Goal: Information Seeking & Learning: Compare options

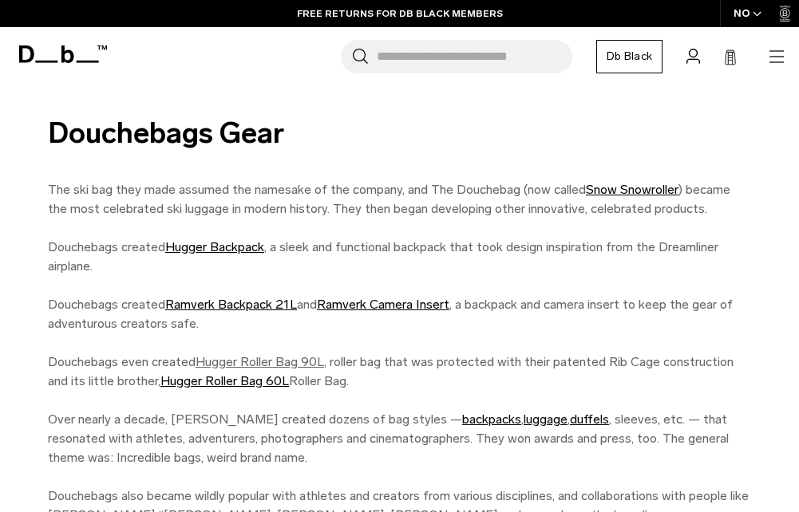
scroll to position [1117, 0]
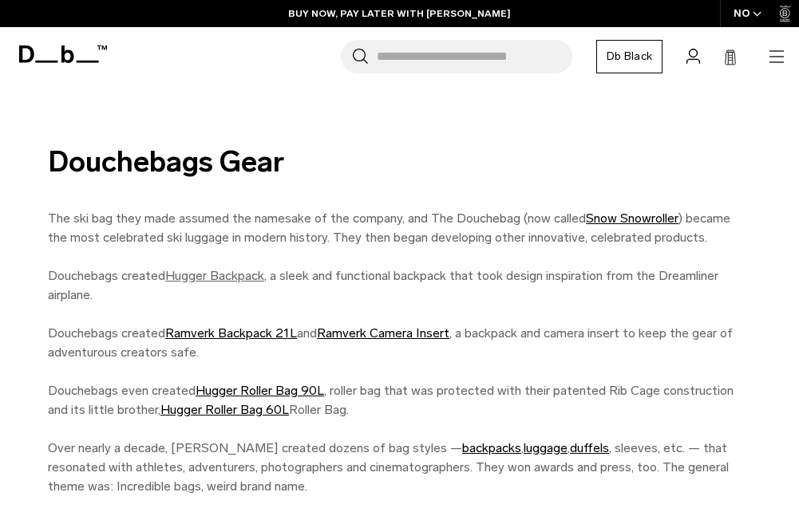
click at [219, 268] on link "Hugger Backpack" at bounding box center [214, 275] width 99 height 15
click at [227, 326] on link "Ramverk Backpack 21L" at bounding box center [231, 333] width 132 height 15
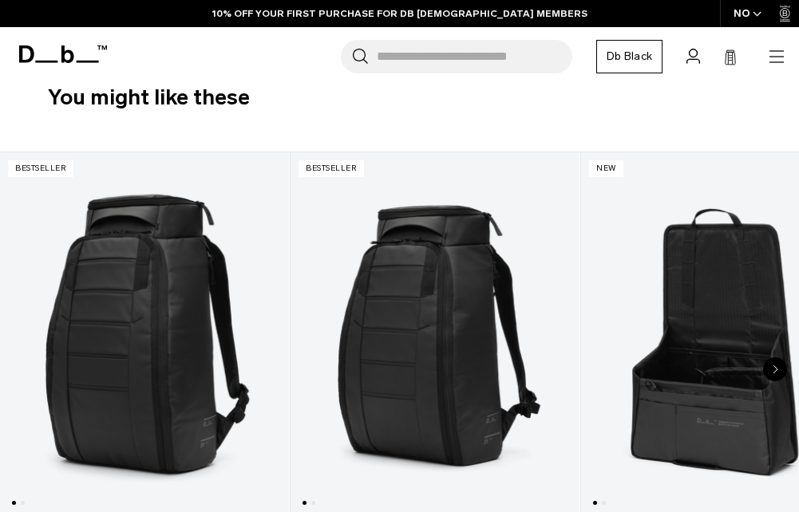
scroll to position [160, 0]
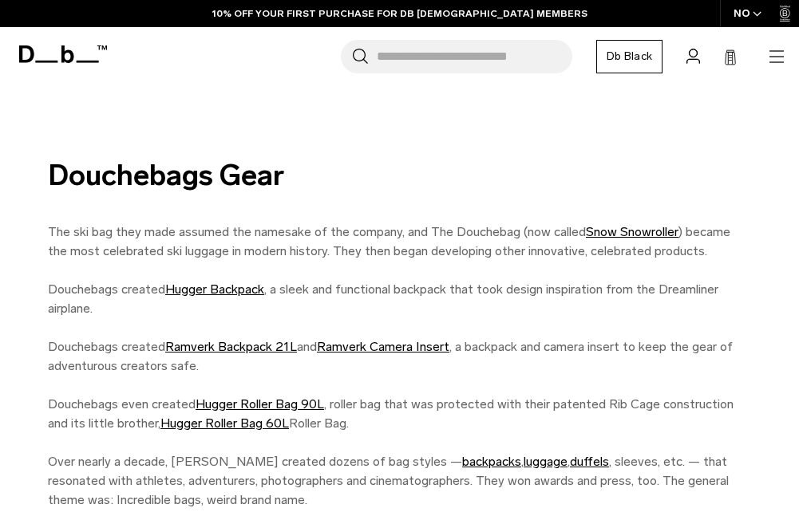
scroll to position [1117, 0]
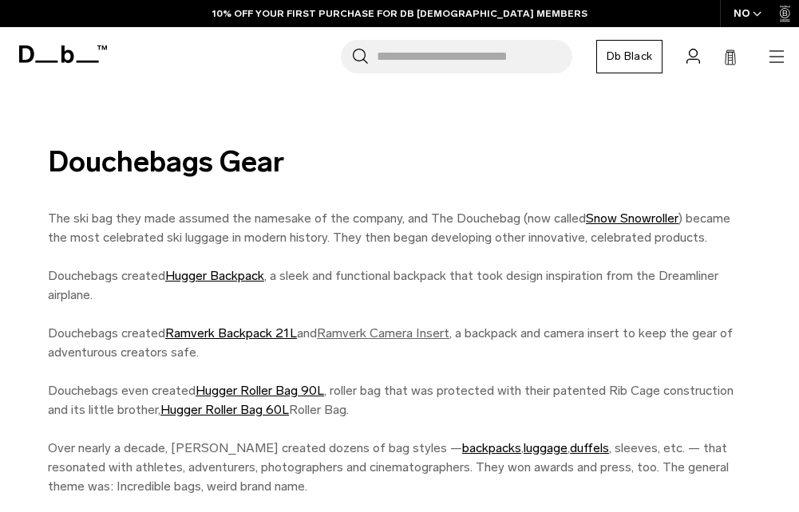
click at [421, 326] on link "Ramverk Camera Insert" at bounding box center [383, 333] width 132 height 15
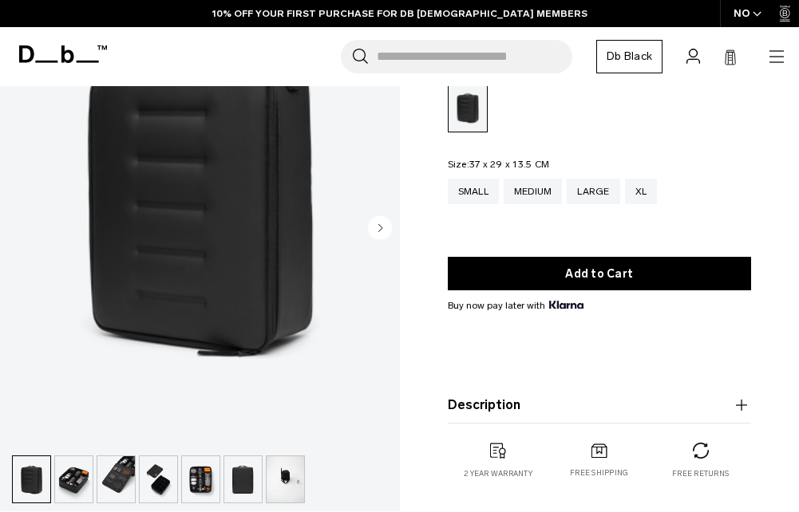
click at [70, 478] on img "button" at bounding box center [74, 480] width 38 height 46
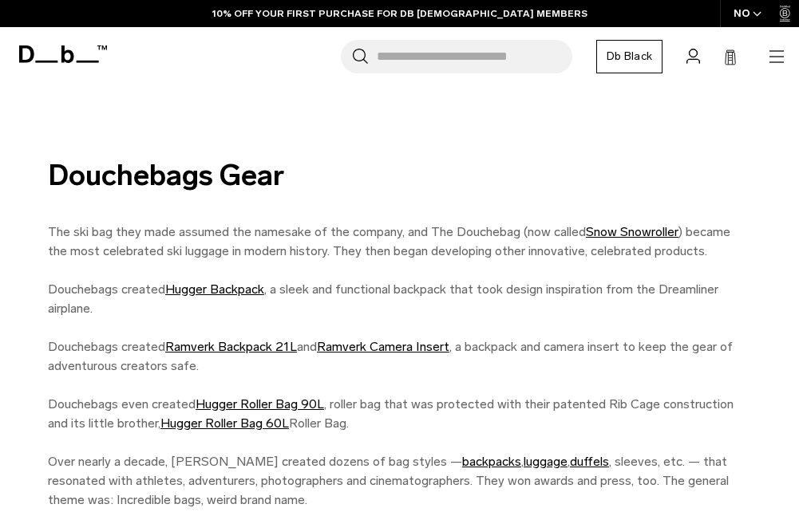
scroll to position [1117, 0]
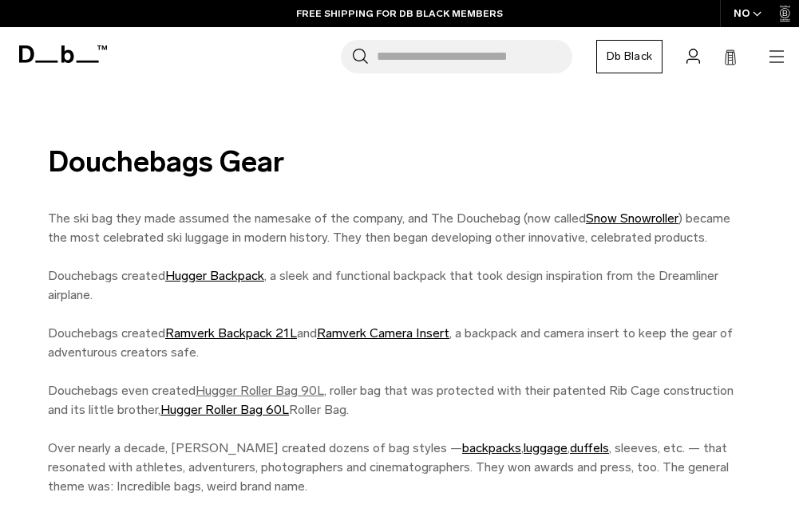
click at [283, 383] on link "Hugger Roller Bag 90L" at bounding box center [260, 390] width 128 height 15
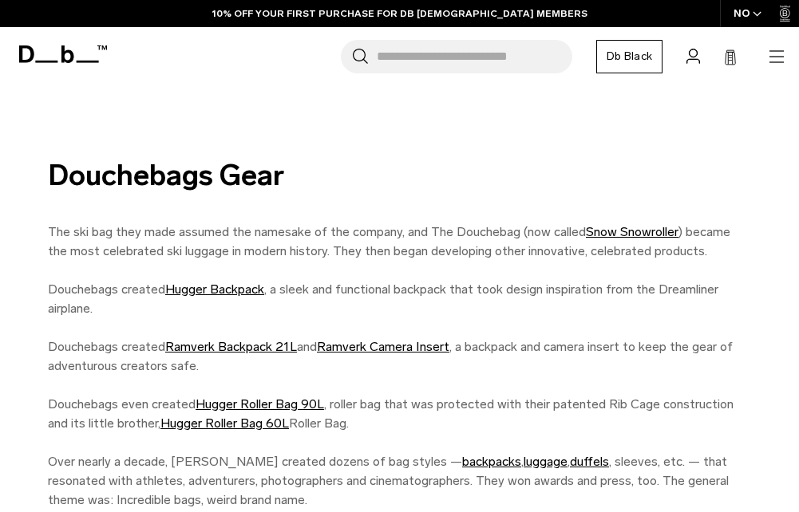
scroll to position [1117, 0]
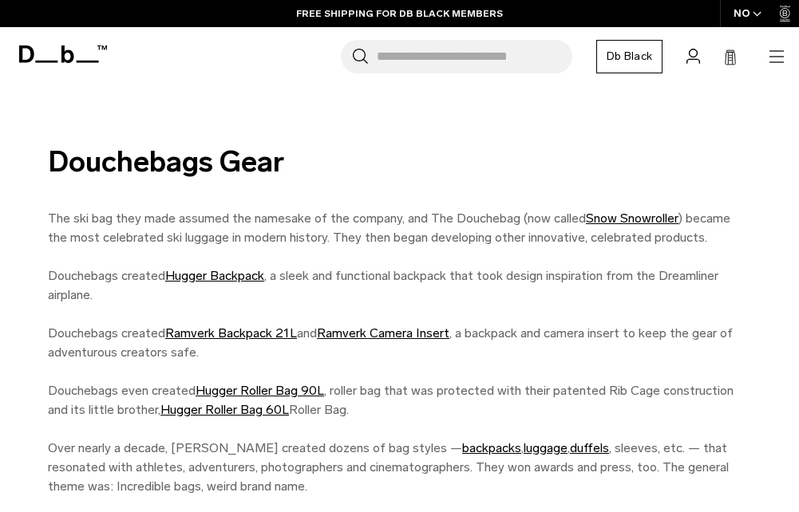
drag, startPoint x: 155, startPoint y: 104, endPoint x: 16, endPoint y: 206, distance: 172.4
click at [16, 206] on div "Douchebags Gear The ski bag they made assumed the namesake of the company, and …" at bounding box center [399, 350] width 799 height 409
click at [633, 211] on link "Snow Snowroller" at bounding box center [632, 218] width 93 height 15
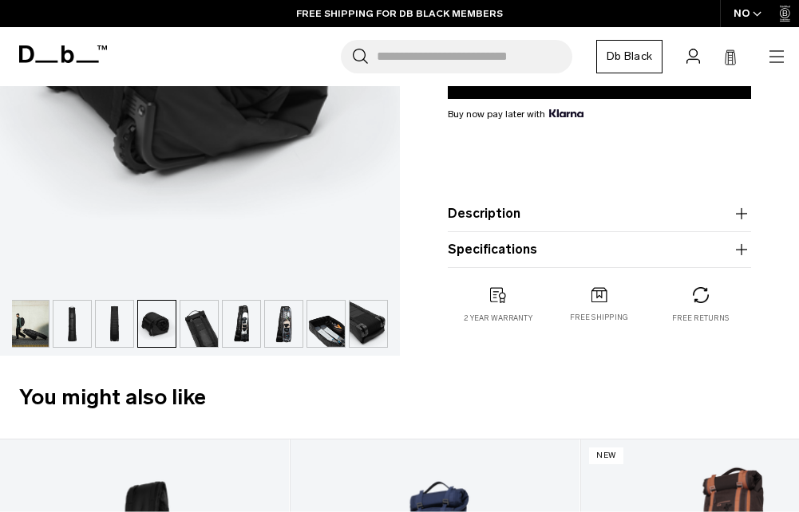
scroll to position [319, 0]
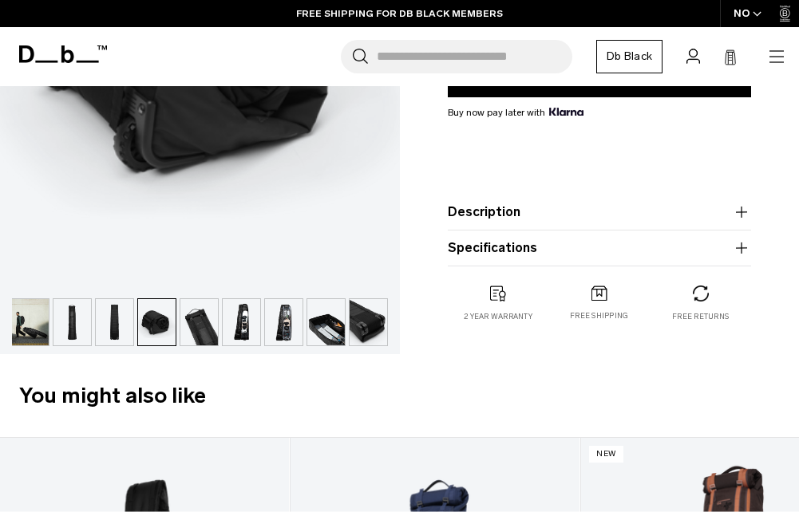
click at [291, 322] on img "button" at bounding box center [284, 322] width 38 height 46
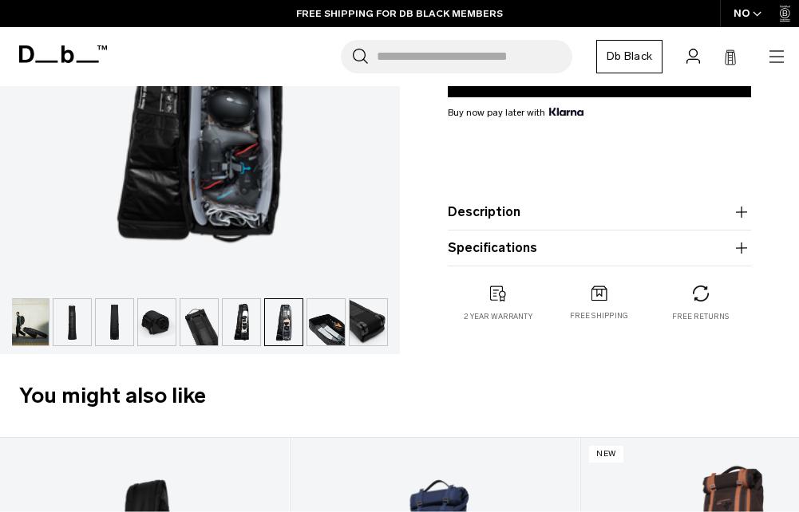
click at [239, 331] on img "button" at bounding box center [242, 322] width 38 height 46
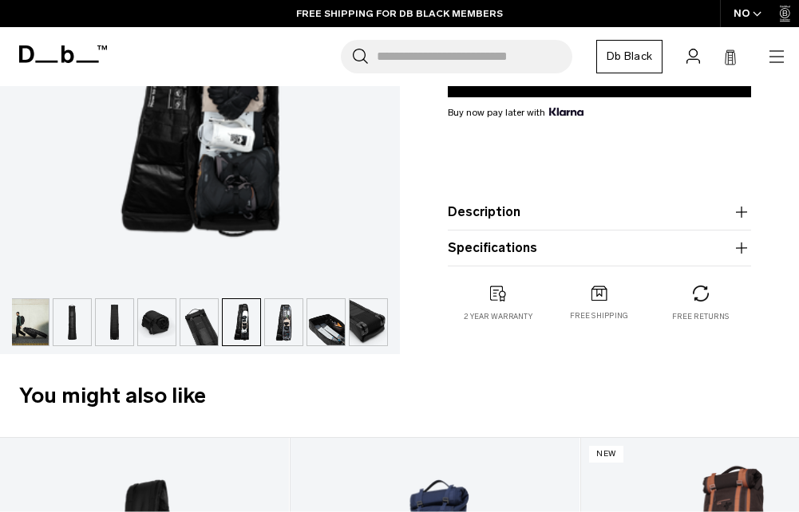
click at [322, 314] on img "button" at bounding box center [326, 322] width 38 height 46
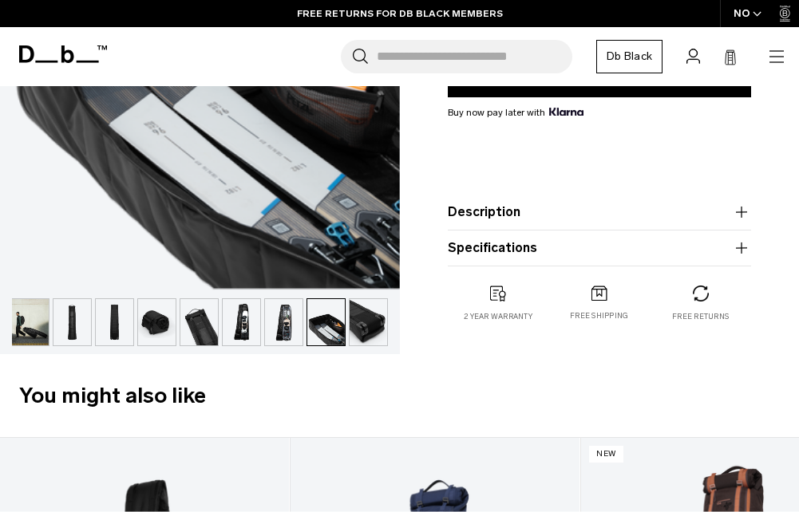
click at [350, 314] on button "button" at bounding box center [368, 322] width 39 height 48
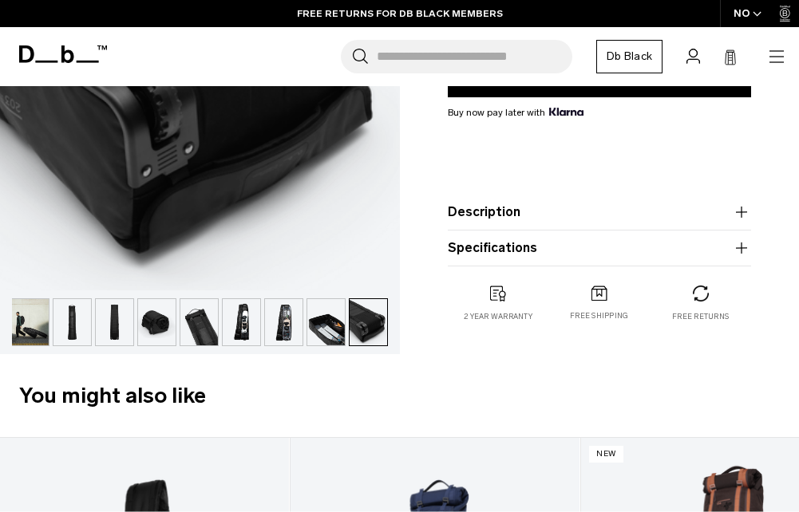
click at [292, 335] on img "button" at bounding box center [284, 322] width 38 height 46
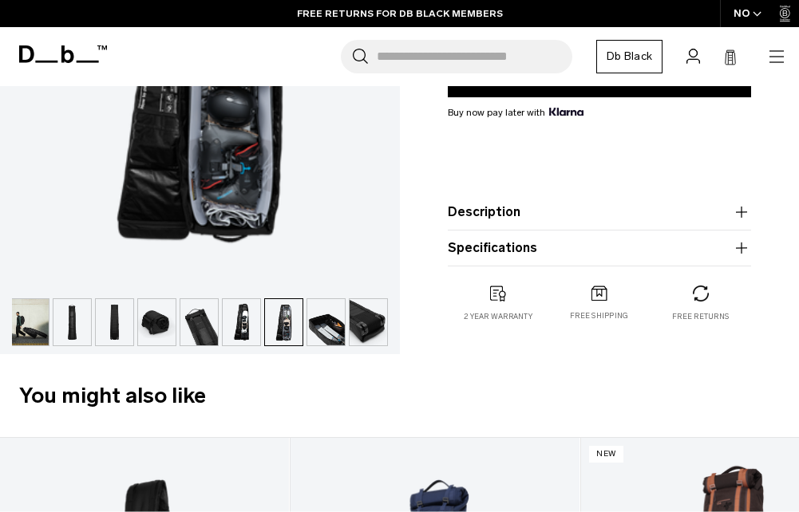
click at [29, 326] on img "button" at bounding box center [30, 322] width 38 height 46
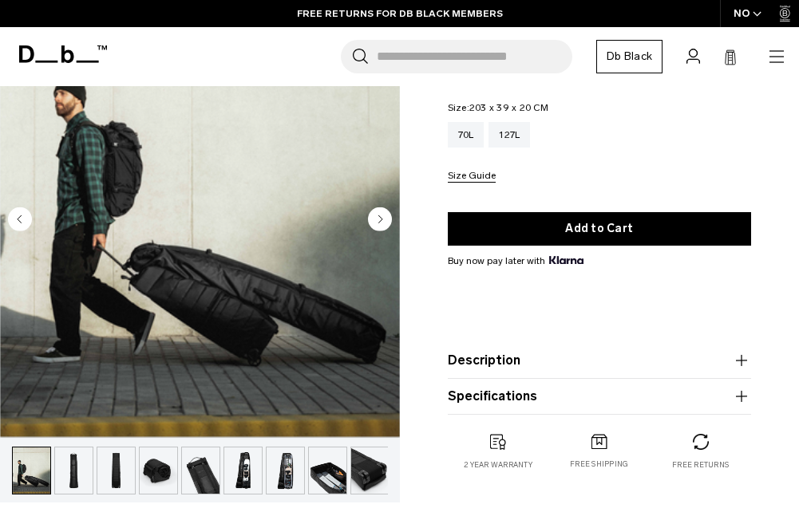
scroll to position [160, 0]
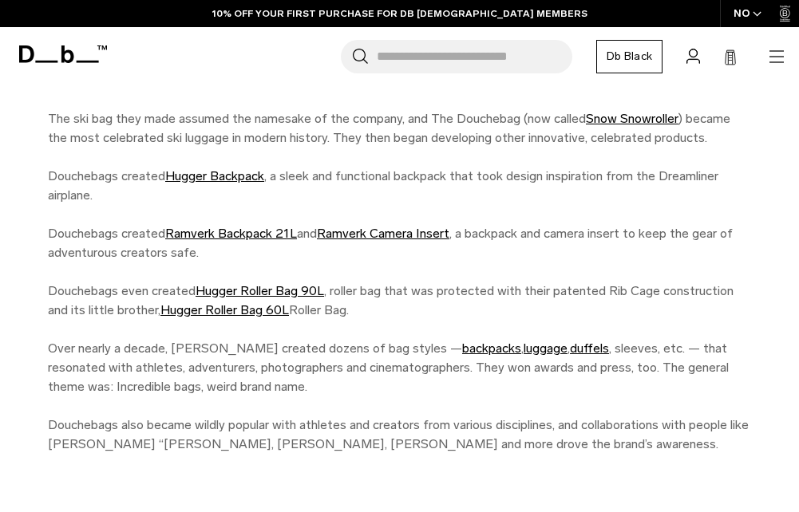
scroll to position [1263, 0]
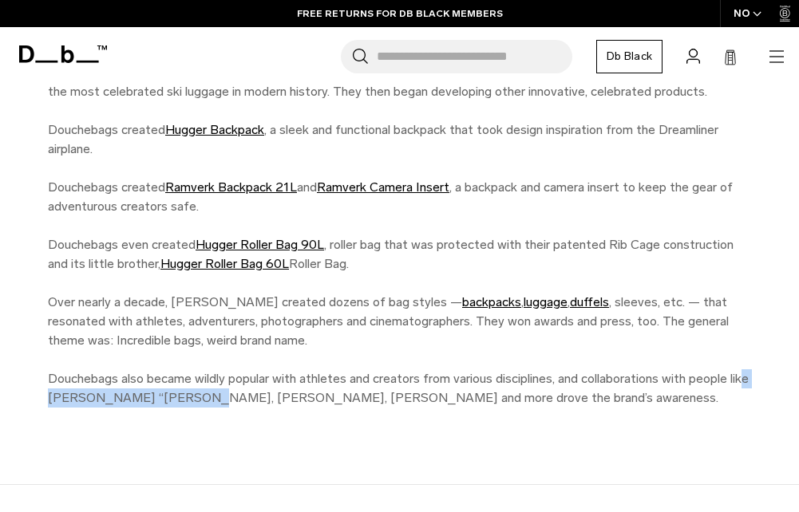
drag, startPoint x: 208, startPoint y: 379, endPoint x: 58, endPoint y: 385, distance: 149.4
click at [58, 385] on p "The ski bag they made assumed the namesake of the company, and The Douchebag (n…" at bounding box center [399, 235] width 703 height 345
drag, startPoint x: 58, startPoint y: 385, endPoint x: 243, endPoint y: 473, distance: 205.3
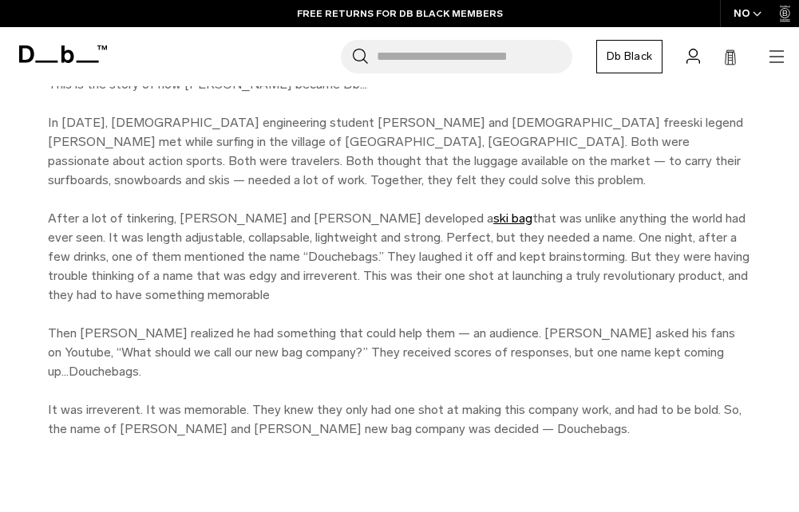
scroll to position [465, 0]
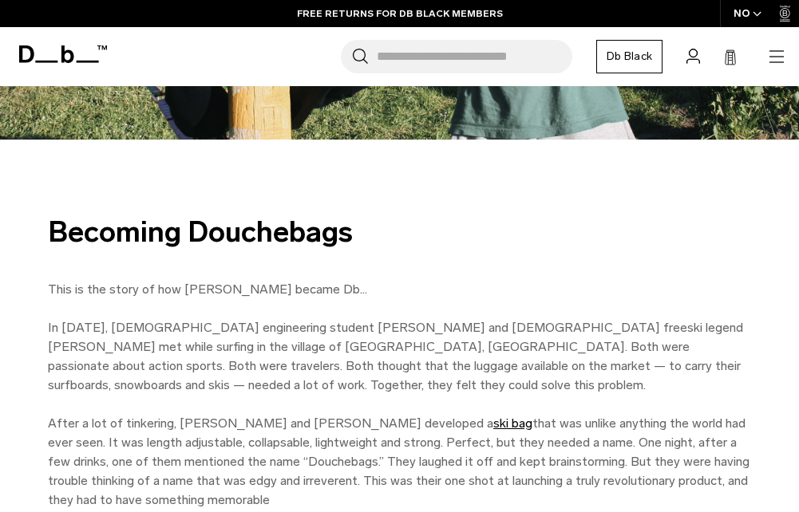
click at [79, 59] on icon at bounding box center [63, 54] width 88 height 18
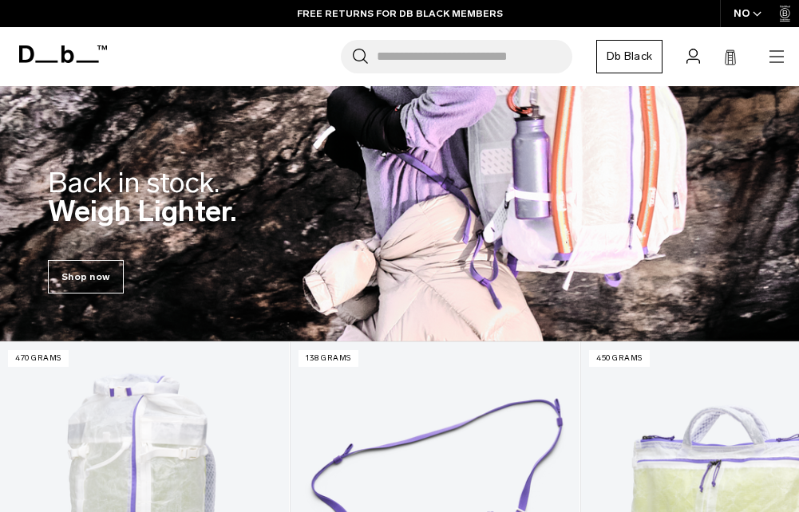
scroll to position [472, 0]
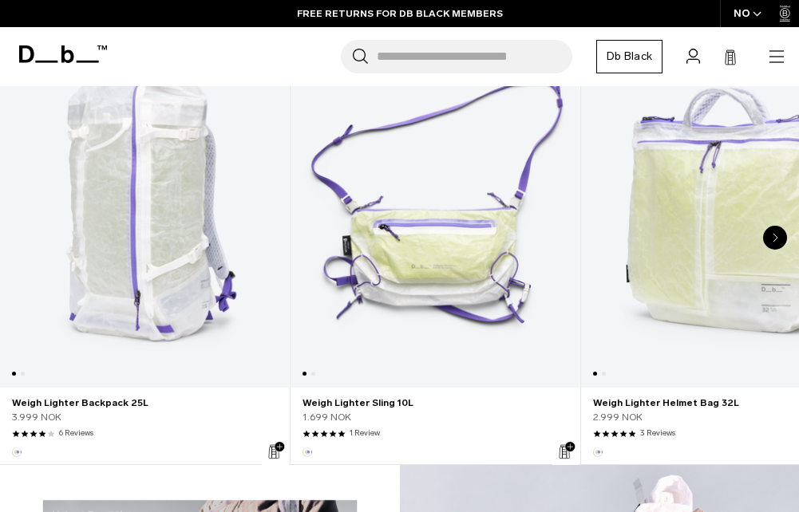
click at [773, 245] on div "Next slide" at bounding box center [775, 238] width 24 height 24
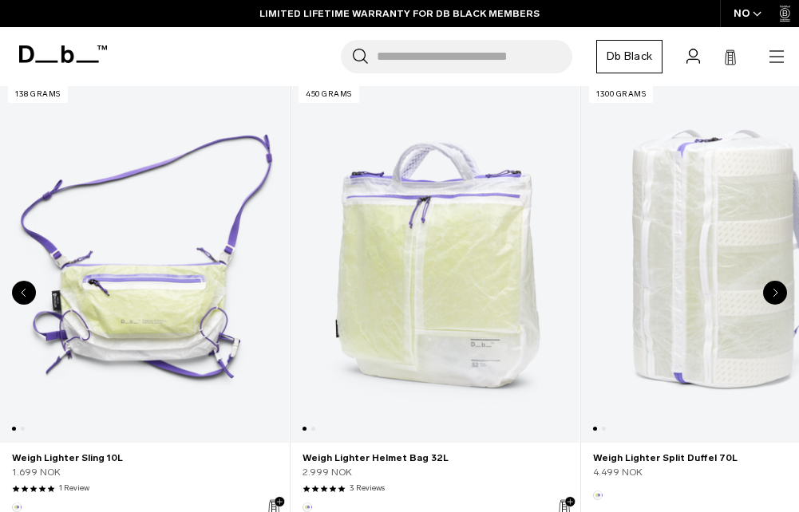
scroll to position [399, 0]
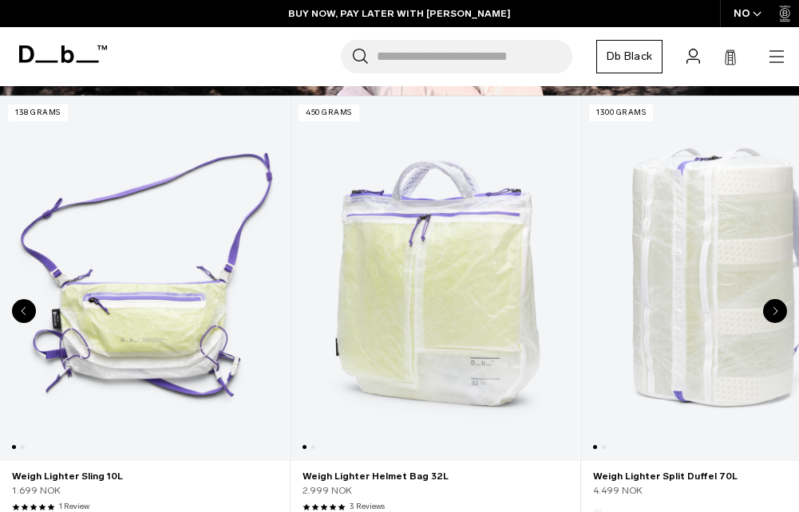
click at [777, 303] on div "Next slide" at bounding box center [775, 311] width 24 height 24
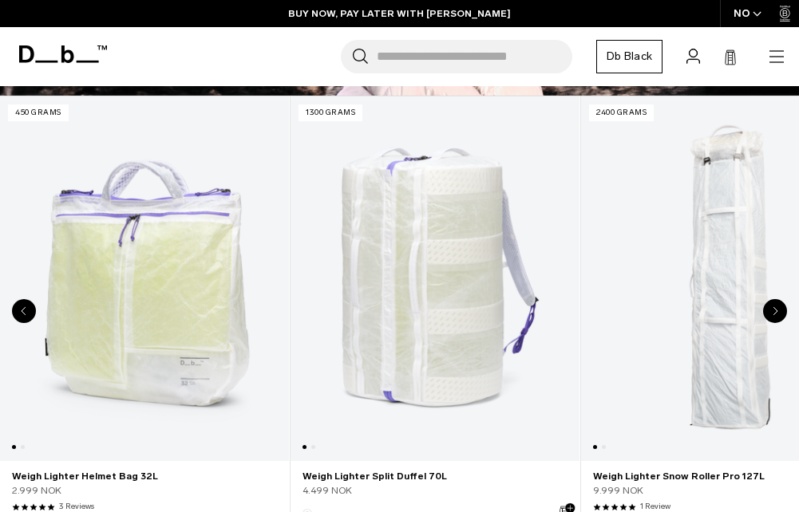
click at [777, 303] on div "Next slide" at bounding box center [775, 311] width 24 height 24
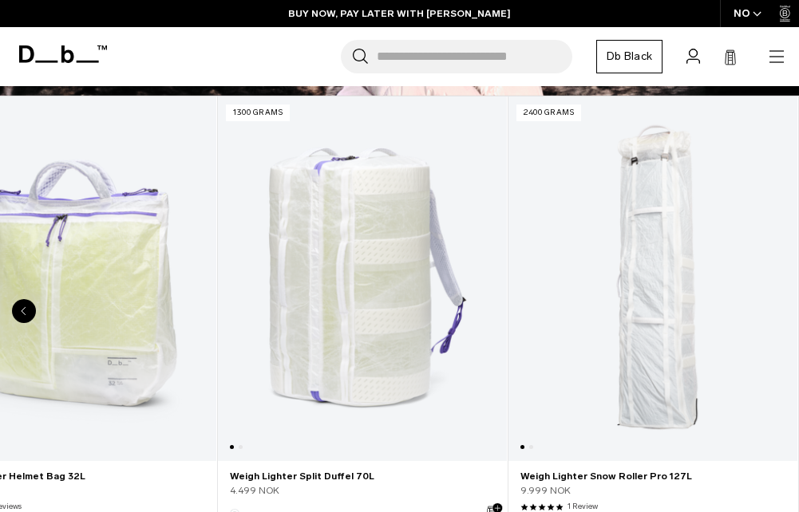
click at [653, 279] on link "Weigh Lighter Snow Roller Pro 127L" at bounding box center [652, 279] width 289 height 365
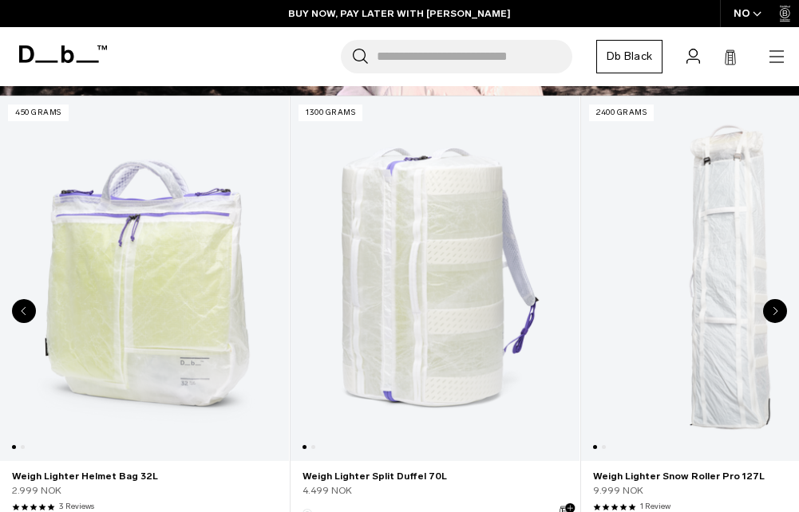
click at [701, 273] on link "Weigh Lighter Snow Roller Pro 127L" at bounding box center [725, 279] width 289 height 365
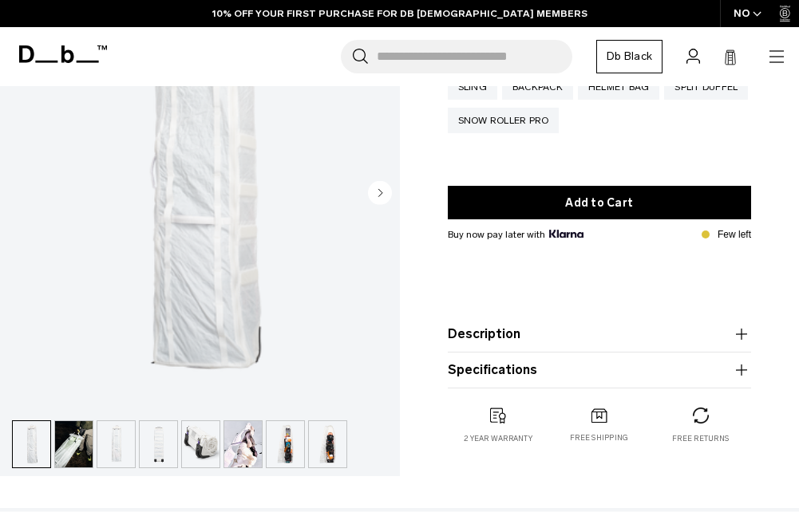
scroll to position [399, 0]
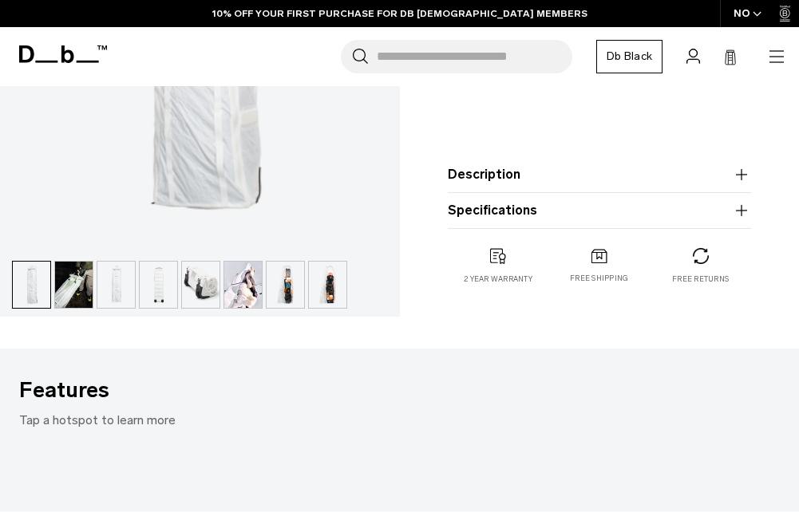
click at [290, 273] on img "button" at bounding box center [286, 285] width 38 height 46
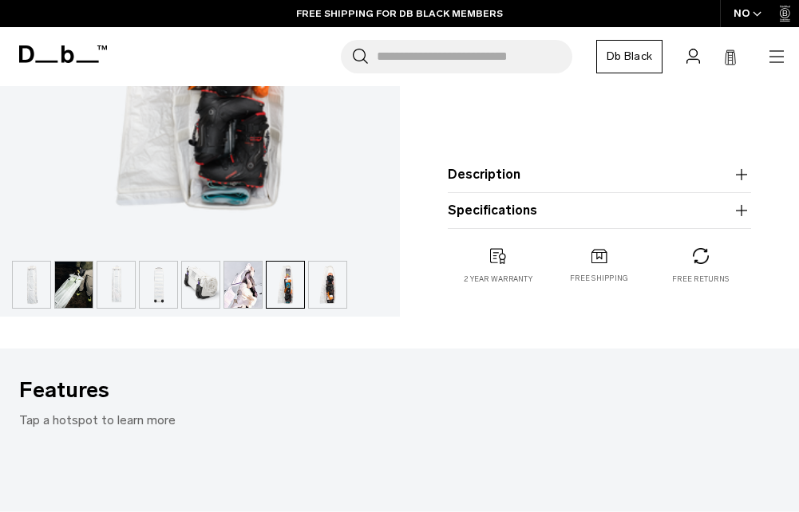
click at [243, 291] on img "button" at bounding box center [243, 285] width 38 height 46
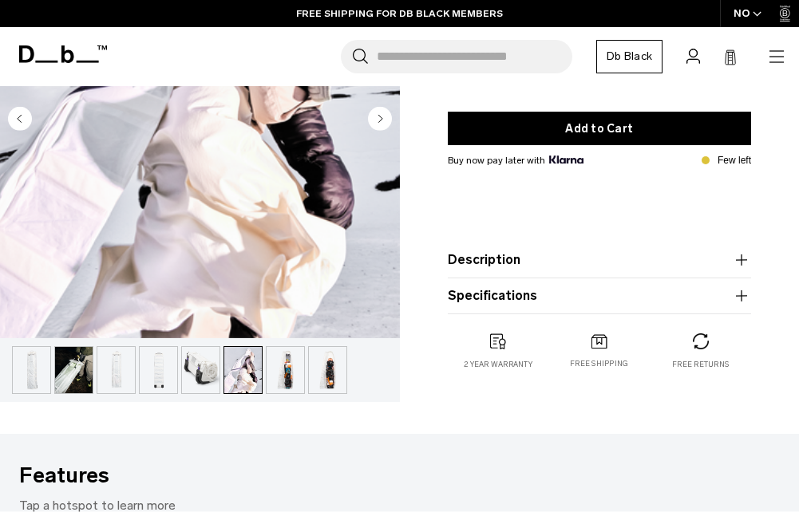
scroll to position [319, 0]
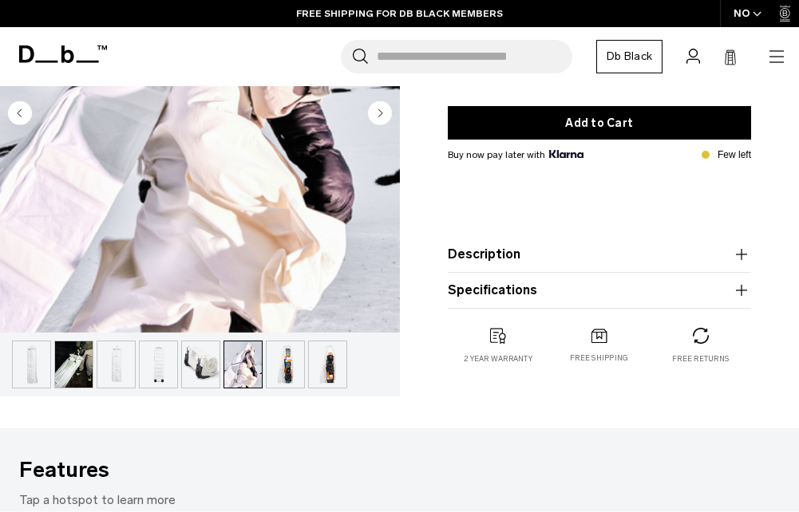
click at [186, 370] on img "button" at bounding box center [201, 365] width 38 height 46
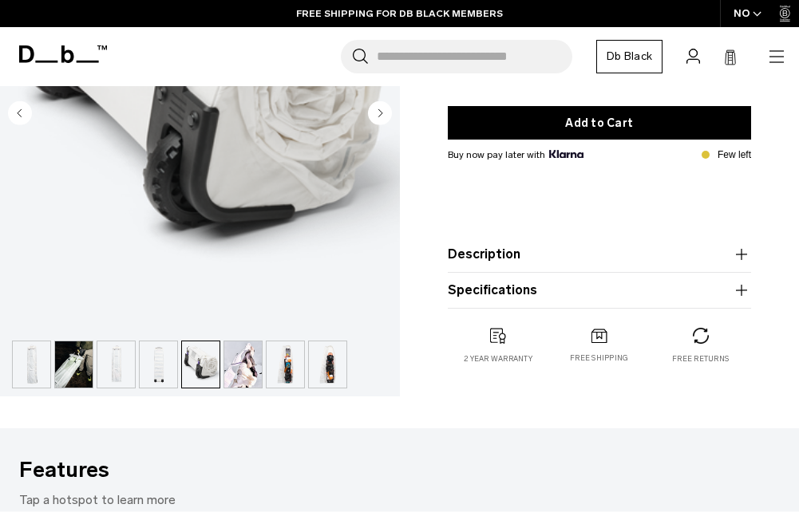
click at [174, 356] on img "button" at bounding box center [159, 365] width 38 height 46
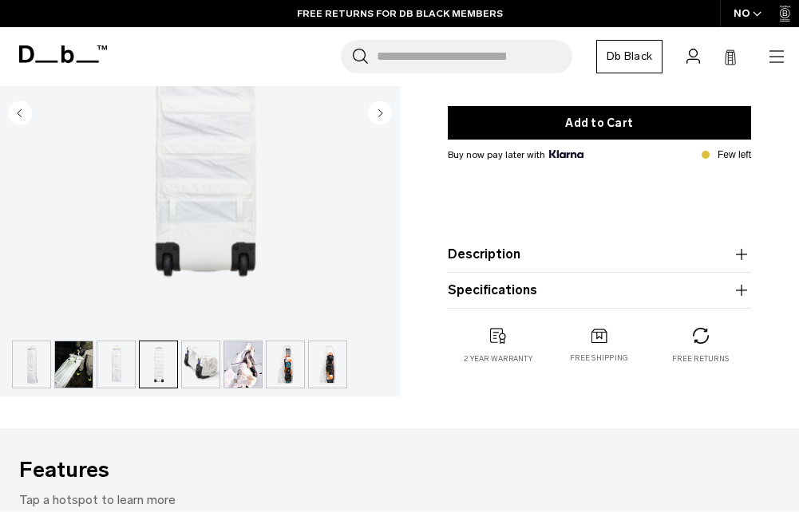
click at [121, 373] on img "button" at bounding box center [116, 365] width 38 height 46
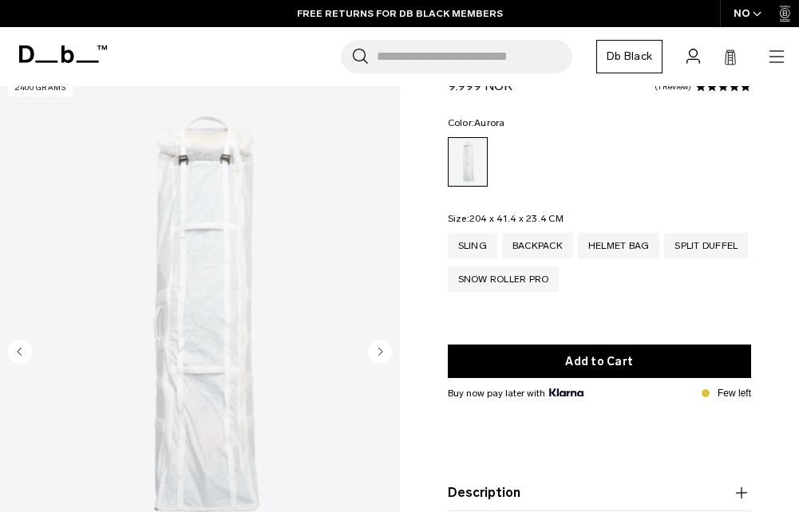
scroll to position [80, 0]
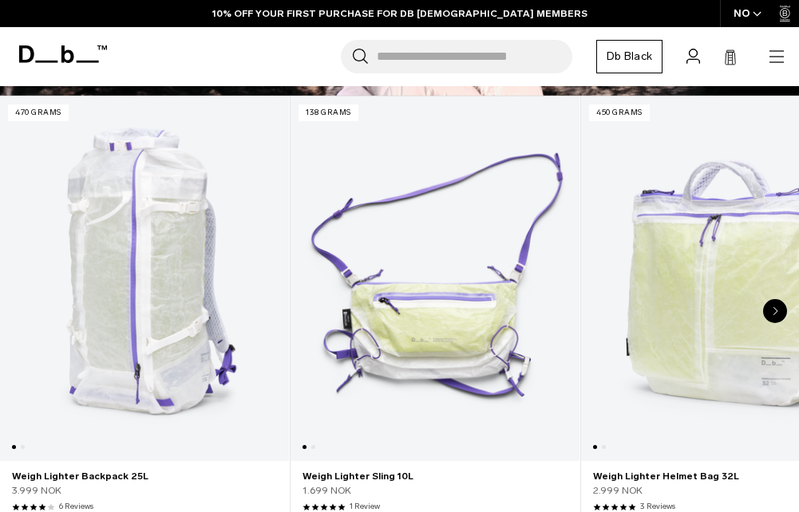
click at [772, 306] on div "Next slide" at bounding box center [775, 311] width 24 height 24
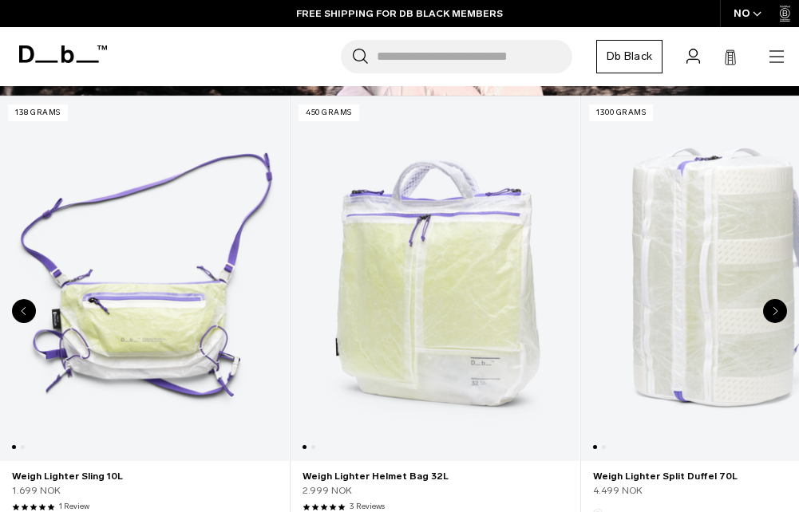
click at [30, 306] on div "Previous slide" at bounding box center [24, 311] width 24 height 24
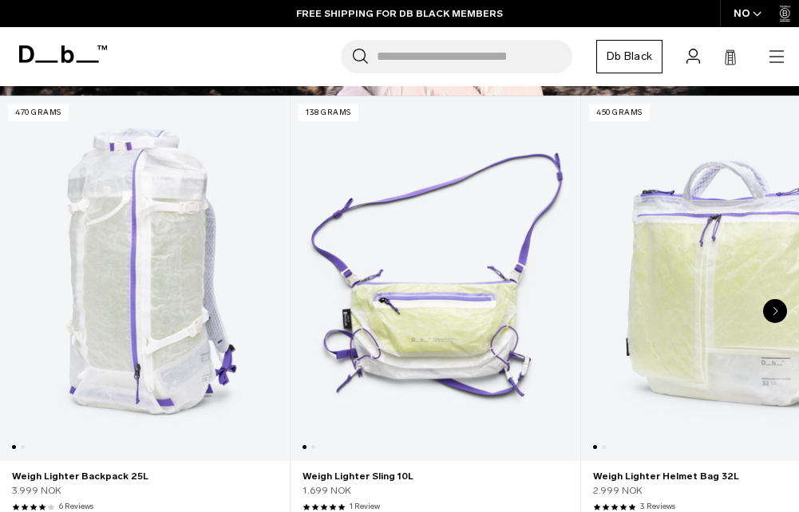
click at [144, 241] on link "Weigh Lighter Backpack 25L" at bounding box center [144, 279] width 289 height 365
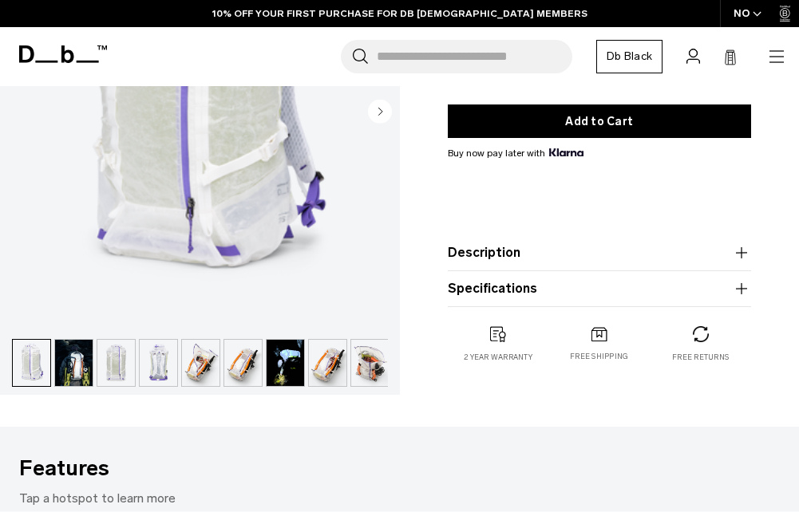
scroll to position [319, 0]
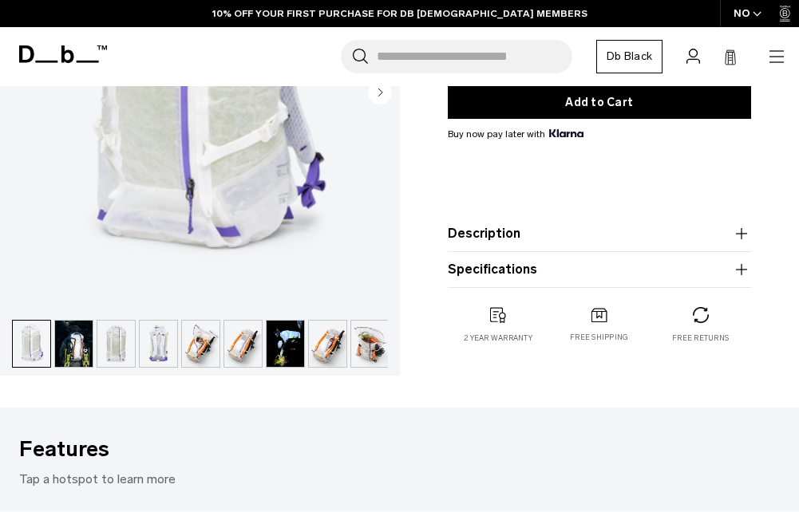
click at [55, 349] on img "button" at bounding box center [74, 344] width 38 height 46
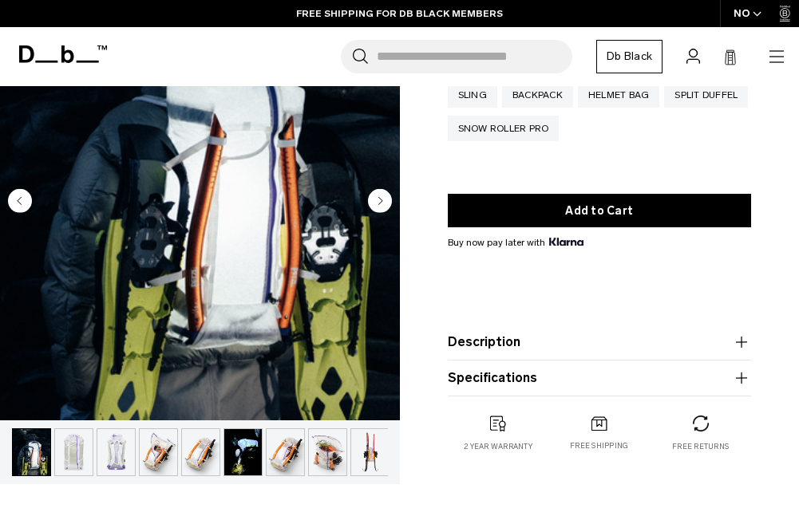
scroll to position [239, 0]
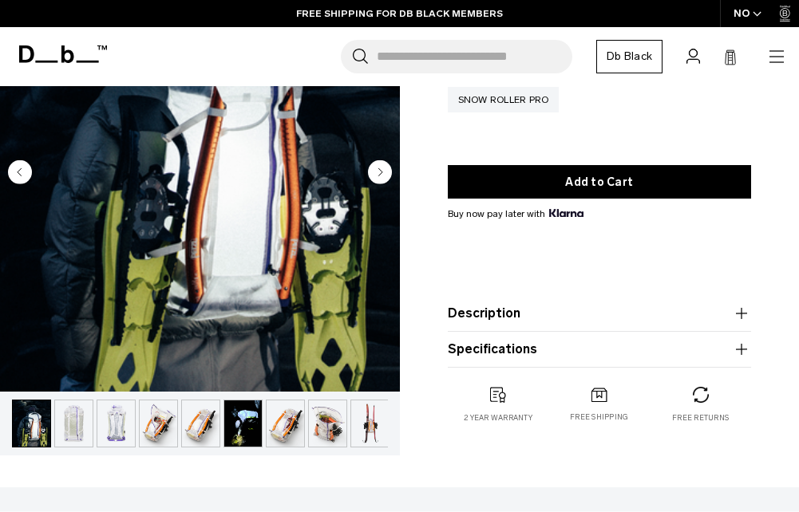
click at [122, 418] on img "button" at bounding box center [116, 424] width 38 height 46
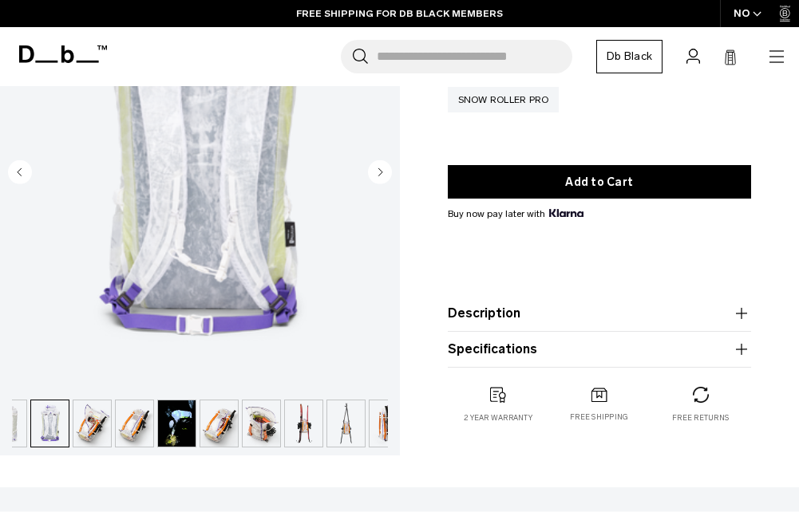
scroll to position [0, 127]
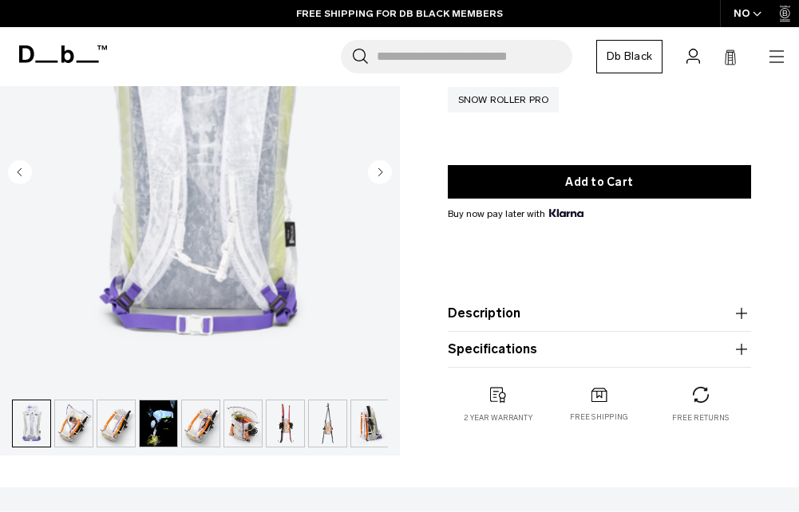
click at [128, 435] on img "button" at bounding box center [116, 424] width 38 height 46
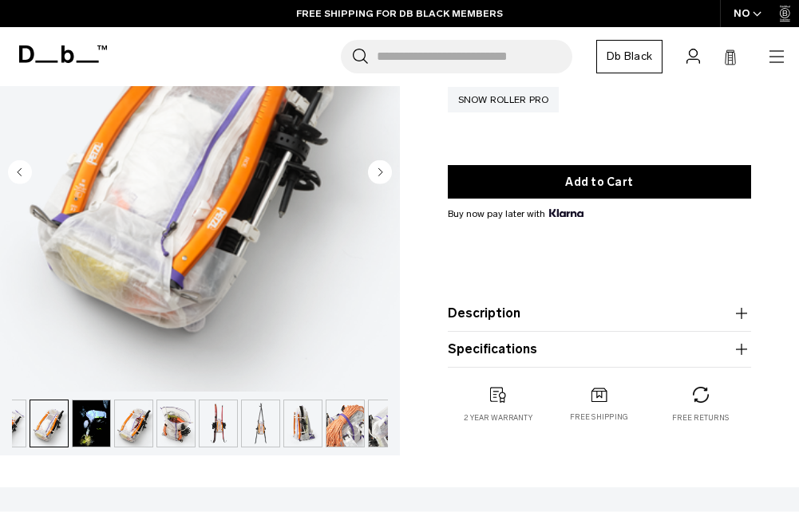
scroll to position [0, 211]
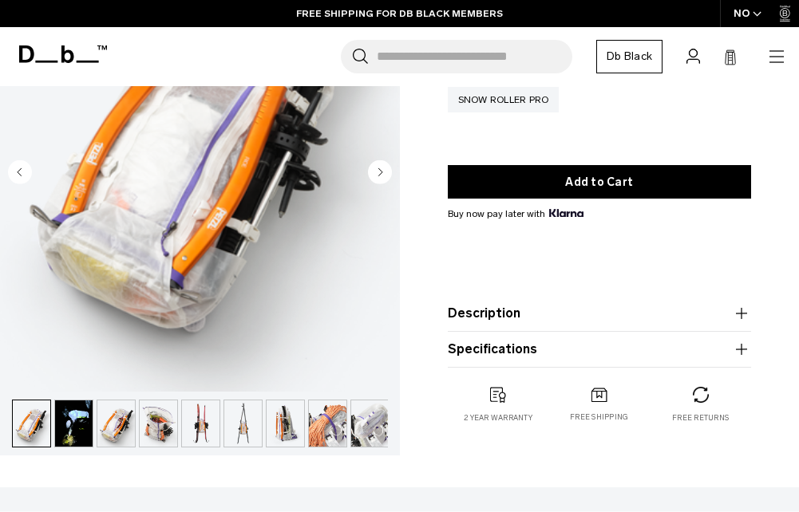
click at [136, 423] on ul at bounding box center [200, 424] width 376 height 48
click at [125, 428] on img "button" at bounding box center [116, 424] width 38 height 46
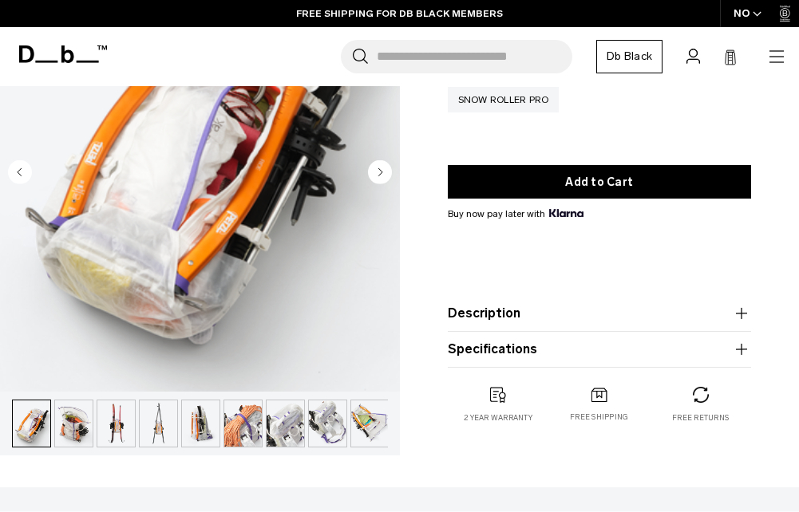
click at [126, 425] on img "button" at bounding box center [116, 424] width 38 height 46
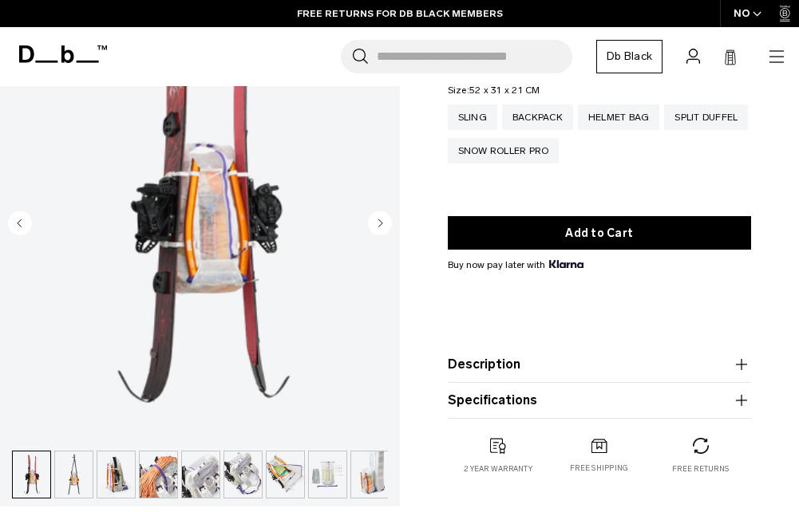
scroll to position [160, 0]
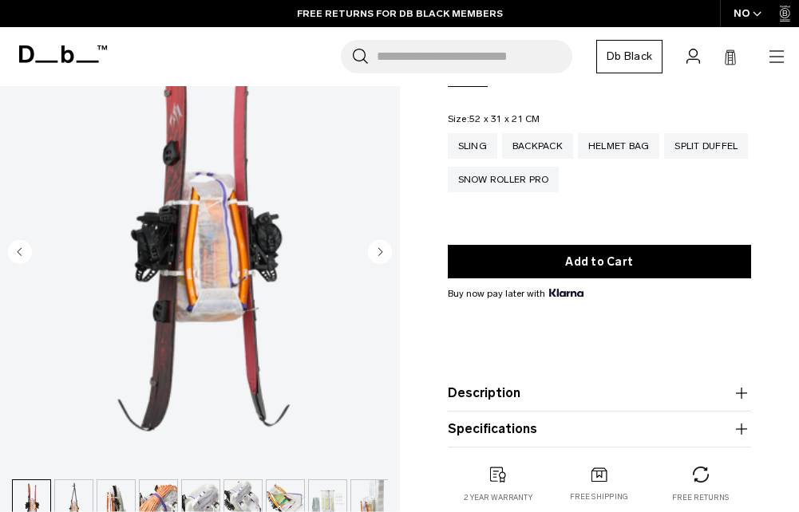
click at [381, 255] on icon "Next slide" at bounding box center [380, 252] width 24 height 24
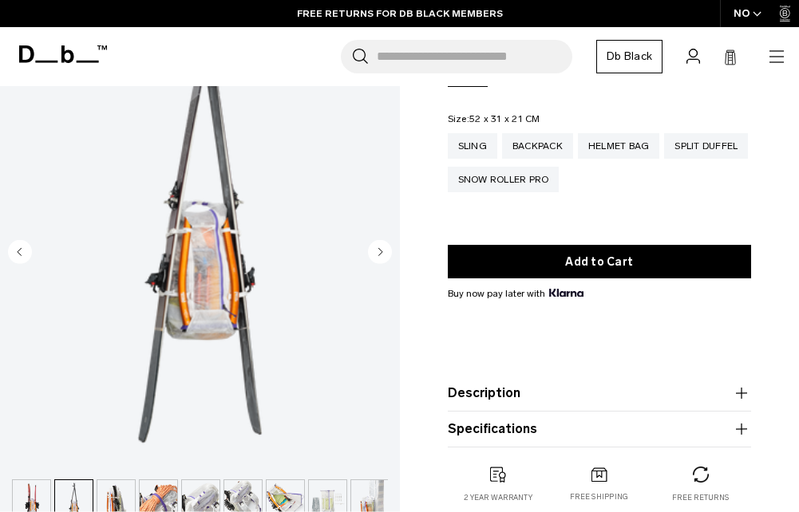
scroll to position [0, 382]
click at [383, 253] on circle "Next slide" at bounding box center [380, 252] width 24 height 24
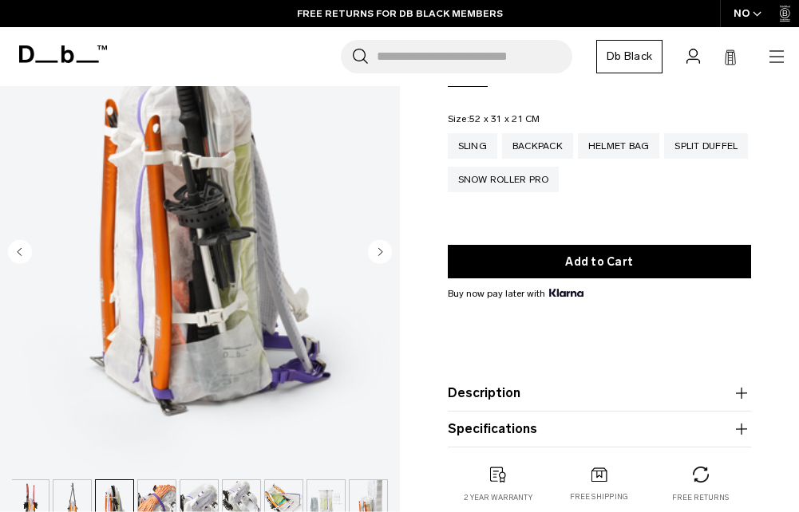
click at [383, 254] on circle "Next slide" at bounding box center [380, 252] width 24 height 24
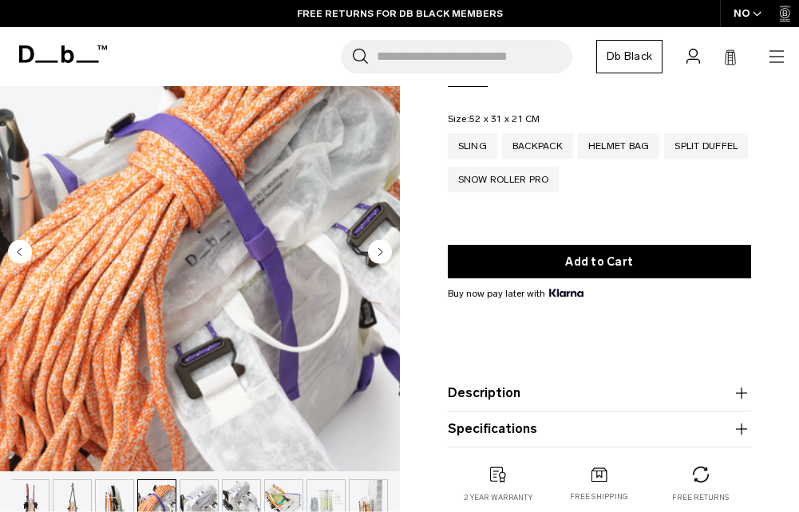
click at [382, 254] on circle "Next slide" at bounding box center [380, 252] width 24 height 24
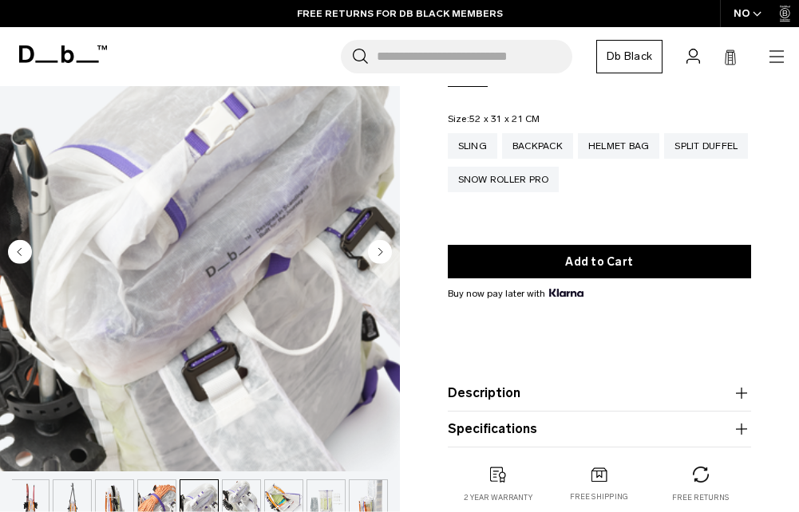
click at [382, 254] on circle "Next slide" at bounding box center [380, 252] width 24 height 24
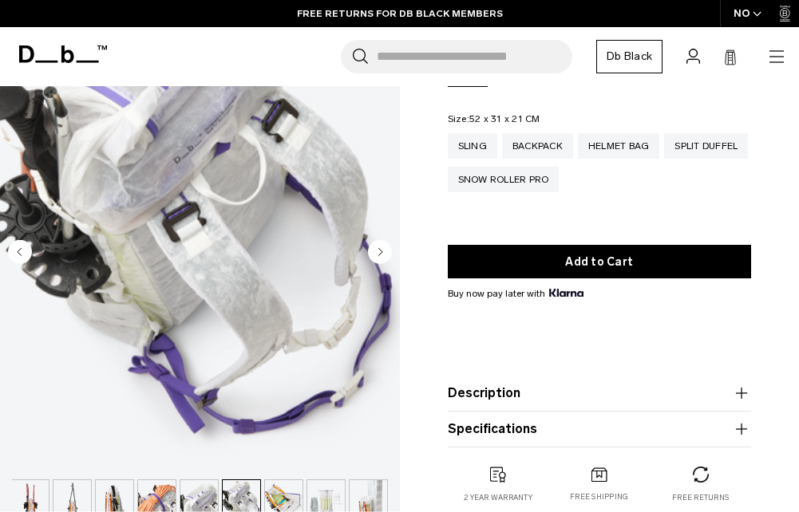
click at [382, 254] on circle "Next slide" at bounding box center [380, 252] width 24 height 24
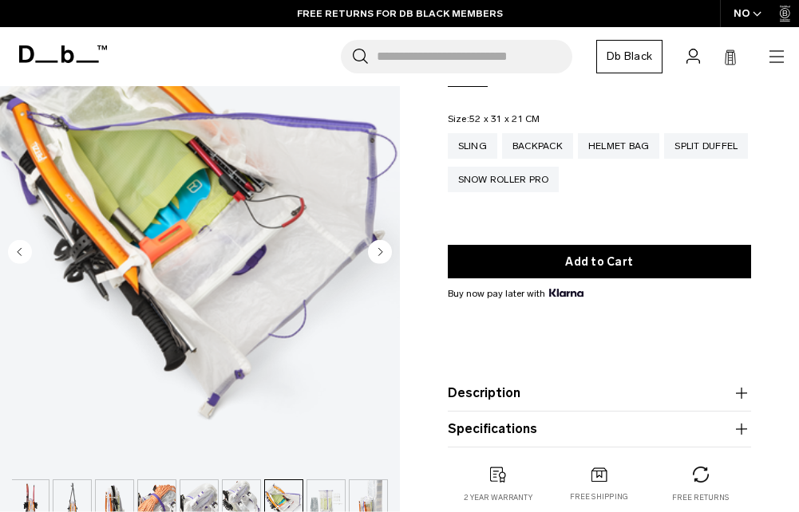
click at [382, 254] on circle "Next slide" at bounding box center [380, 252] width 24 height 24
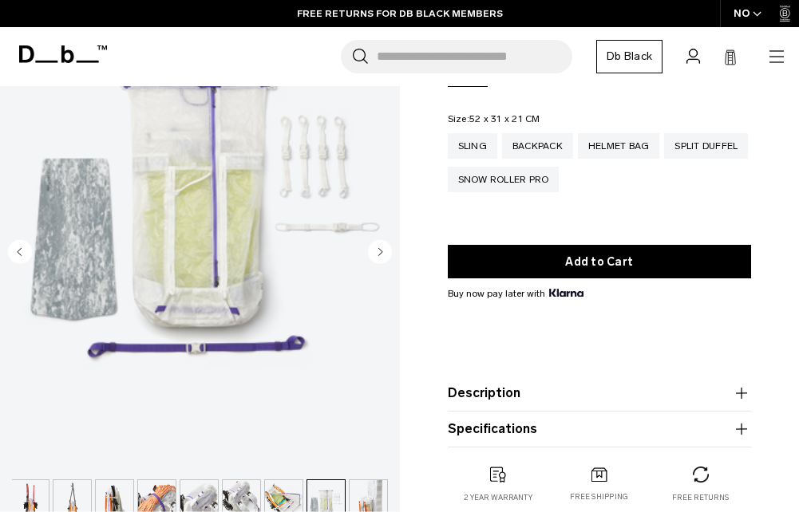
click at [382, 254] on circle "Next slide" at bounding box center [380, 252] width 24 height 24
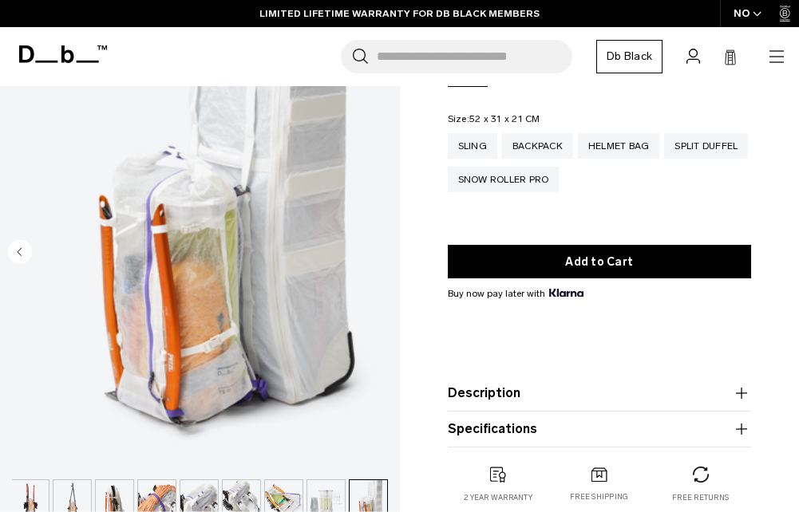
click at [26, 254] on circle "Previous slide" at bounding box center [20, 252] width 24 height 24
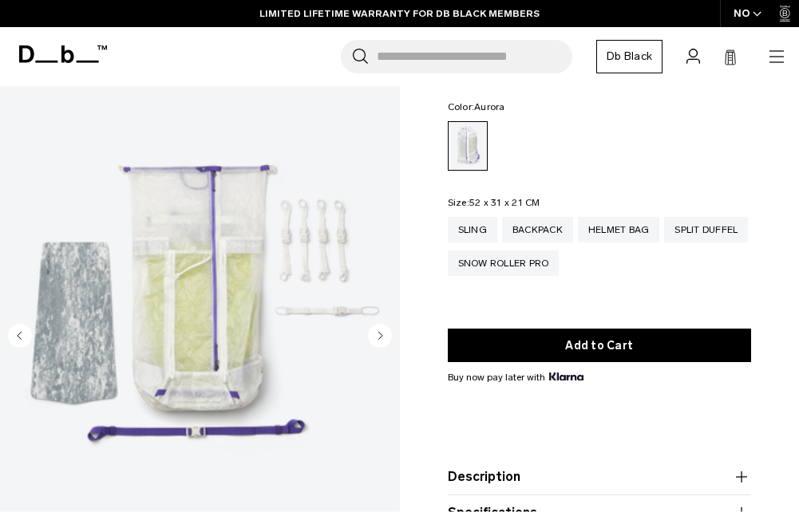
scroll to position [80, 0]
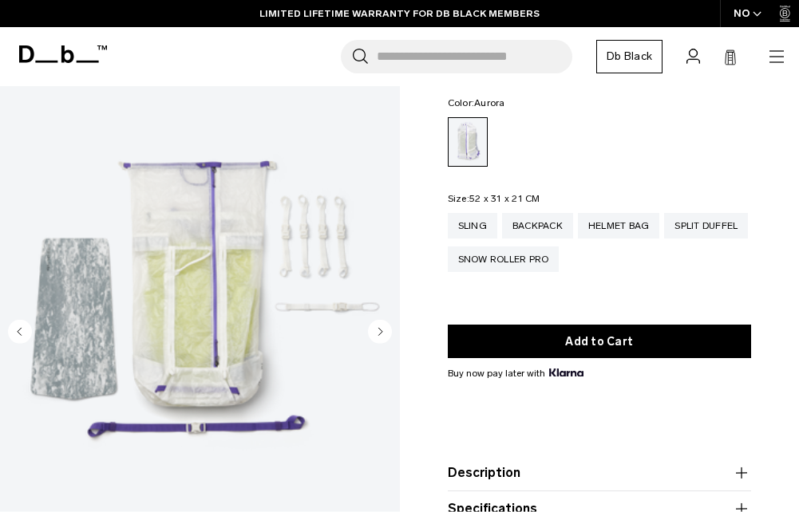
click at [376, 328] on circle "Next slide" at bounding box center [380, 332] width 24 height 24
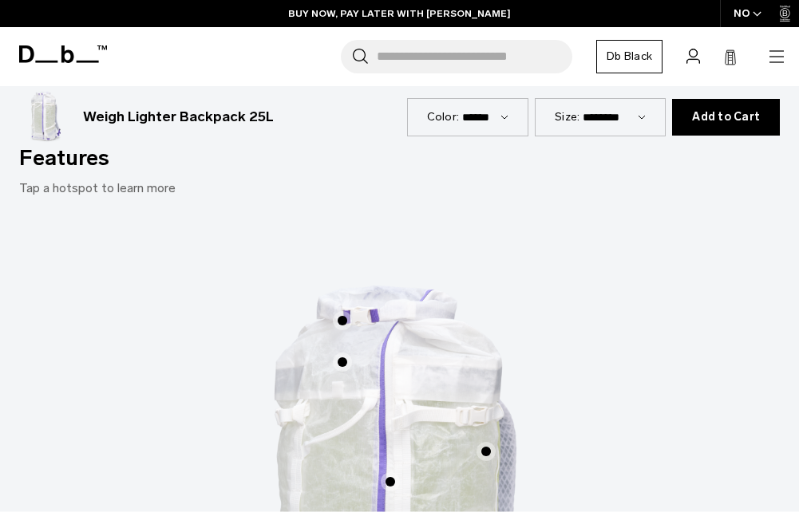
scroll to position [638, 0]
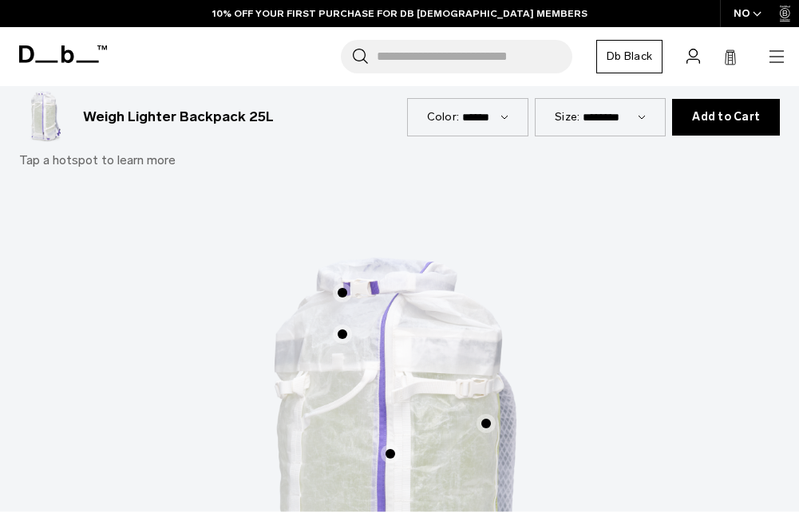
click at [338, 296] on span "1 / 3" at bounding box center [342, 292] width 19 height 19
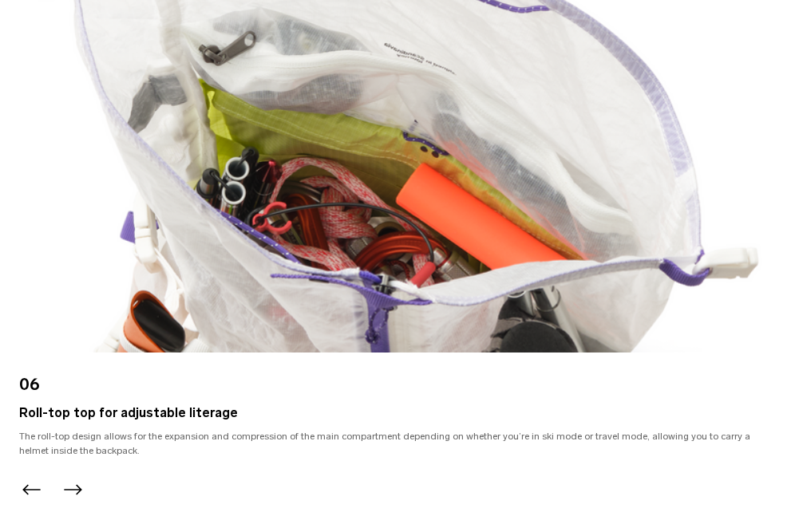
scroll to position [0, 0]
click at [24, 488] on icon "Previous slide" at bounding box center [32, 490] width 26 height 26
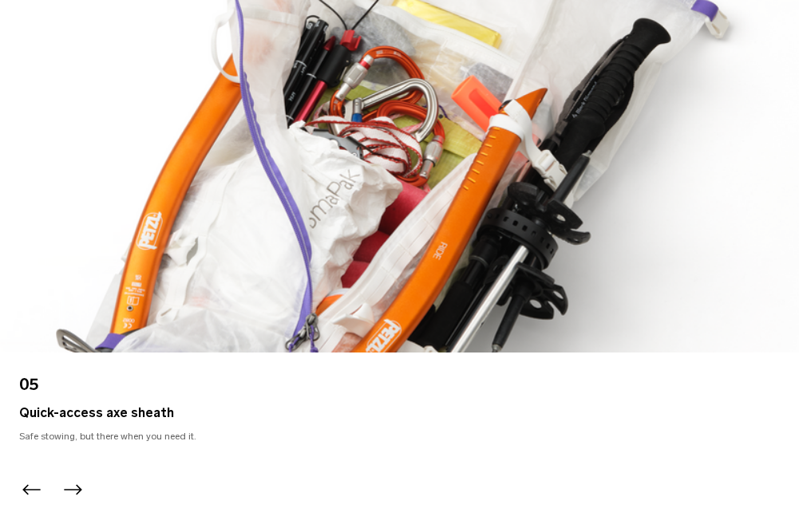
click at [28, 482] on icon "Previous slide" at bounding box center [32, 490] width 26 height 26
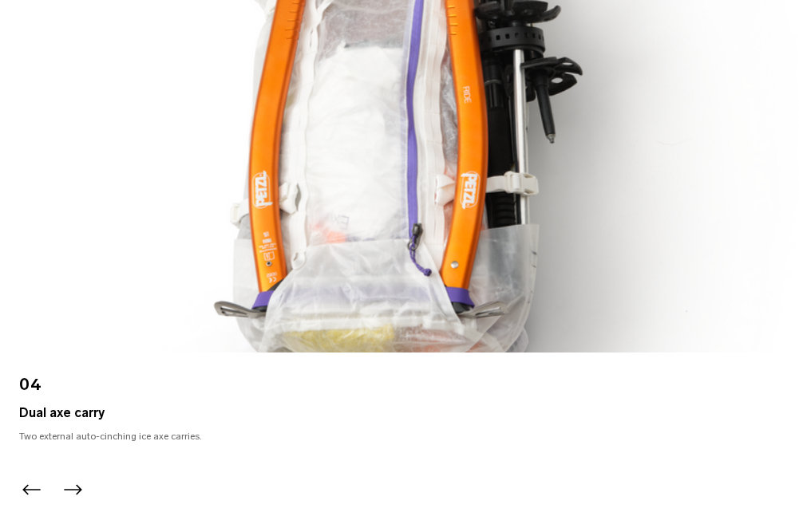
click at [76, 489] on icon "Next slide" at bounding box center [73, 490] width 26 height 26
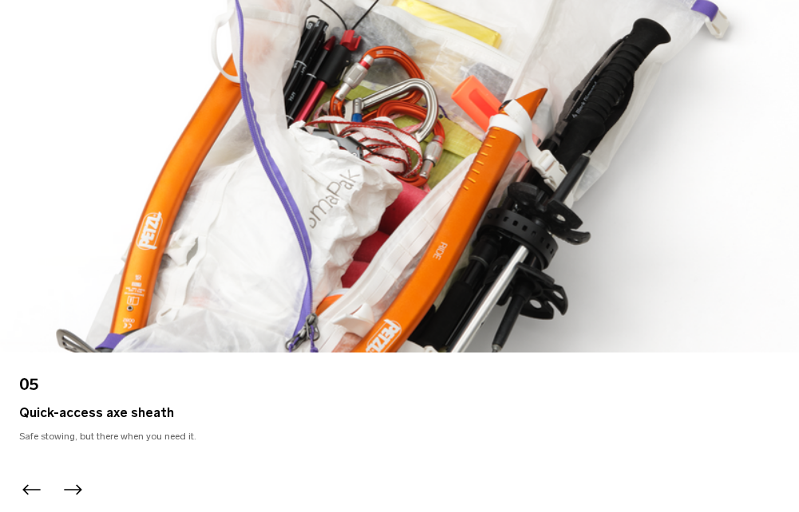
click at [76, 488] on icon "Next slide" at bounding box center [73, 490] width 26 height 26
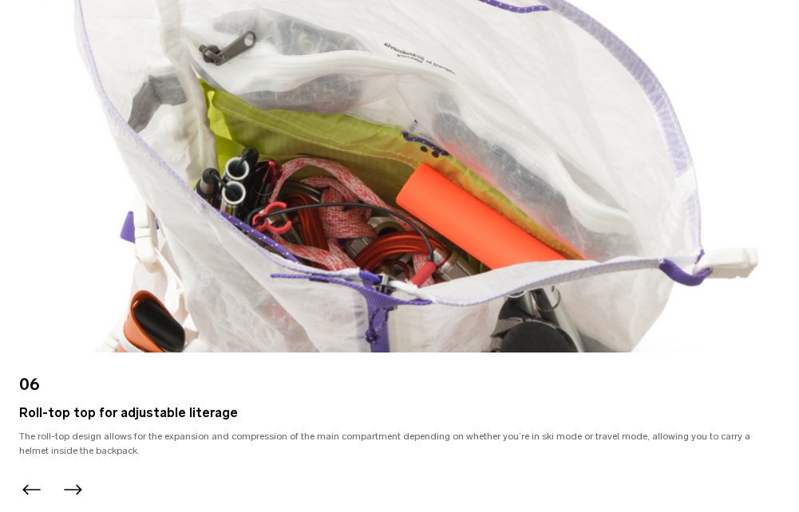
click at [76, 488] on icon "Next slide" at bounding box center [73, 490] width 26 height 26
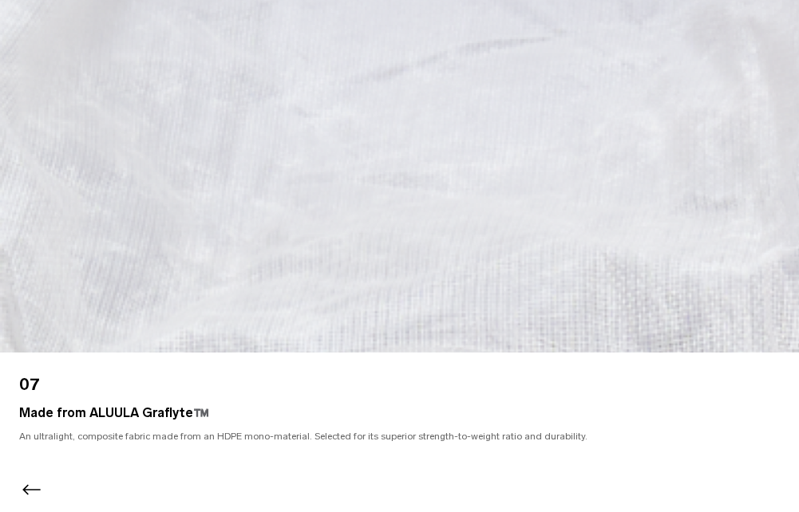
click at [22, 488] on div at bounding box center [399, 494] width 799 height 35
click at [27, 486] on icon "Previous slide" at bounding box center [31, 489] width 18 height 10
